Goal: Information Seeking & Learning: Check status

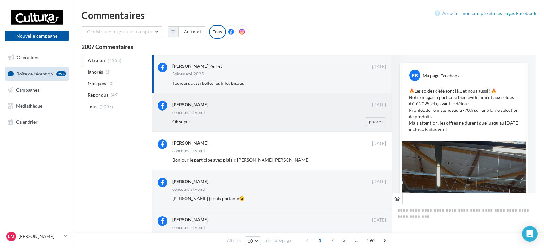
scroll to position [246, 0]
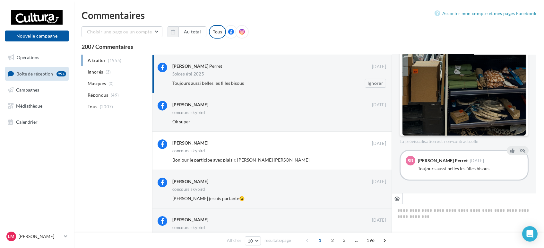
click at [298, 77] on div "Soldes été 2025" at bounding box center [279, 74] width 214 height 5
click at [297, 81] on div "Toujours aussi belles les filles bisous" at bounding box center [258, 83] width 172 height 6
click at [15, 92] on link "Campagnes" at bounding box center [37, 89] width 66 height 13
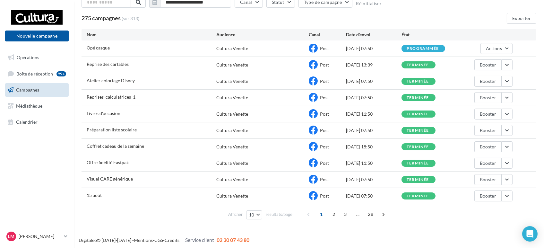
scroll to position [45, 0]
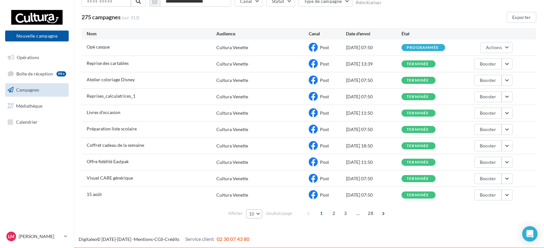
click at [259, 215] on button "10" at bounding box center [254, 213] width 16 height 9
click at [261, 179] on button "25" at bounding box center [268, 179] width 45 height 11
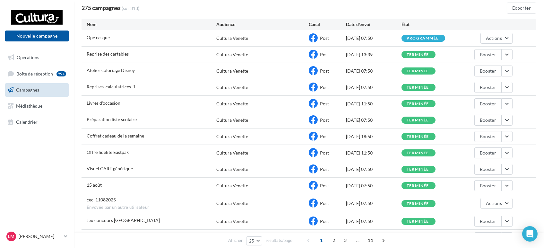
scroll to position [80, 0]
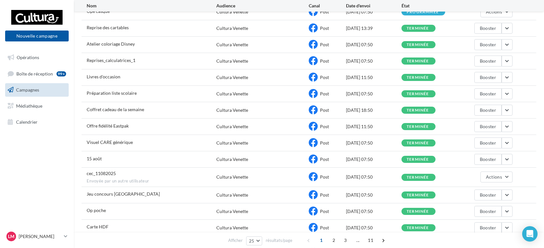
click at [103, 171] on span "cec_11082025" at bounding box center [101, 172] width 29 height 5
click at [498, 176] on span "Actions" at bounding box center [494, 176] width 16 height 5
click at [483, 189] on button "Voir les résultats" at bounding box center [480, 192] width 64 height 17
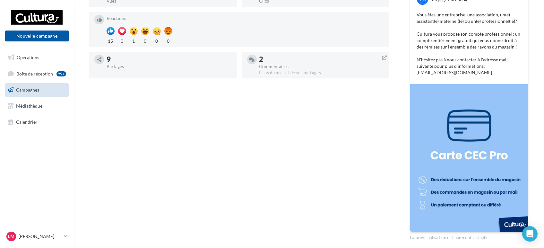
scroll to position [59, 0]
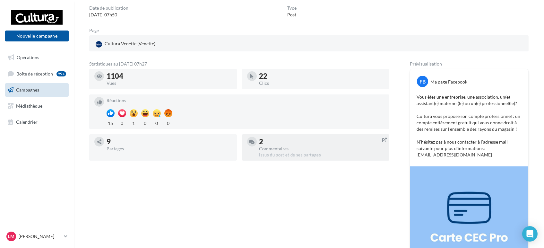
click at [322, 146] on div "Commentaires" at bounding box center [321, 148] width 125 height 4
